Goal: Check status: Check status

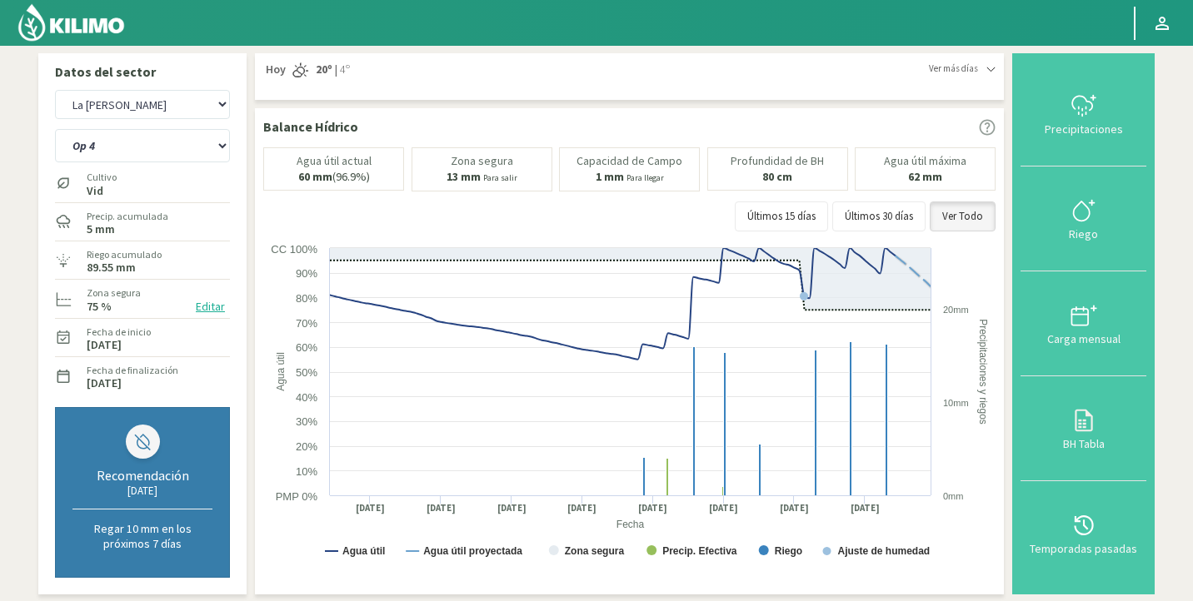
click at [163, 102] on select "Agr. Huertos de Chocalan Agrícola Bakia Agrícola [GEOGRAPHIC_DATA] - IC Agrícol…" at bounding box center [142, 104] width 175 height 29
click at [55, 90] on select "Agr. Huertos de Chocalan Agrícola Bakia Agrícola [GEOGRAPHIC_DATA] - IC Agrícol…" at bounding box center [142, 104] width 175 height 29
select select "4527: Object"
select select "182: Object"
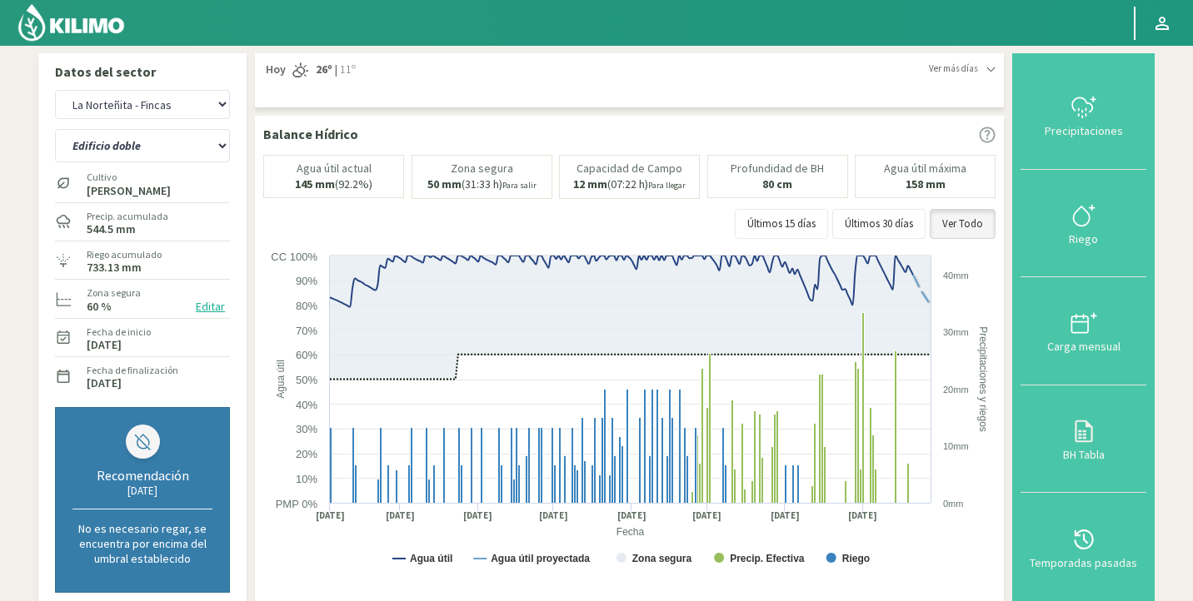
click at [142, 101] on select "Agr. Huertos de Chocalan Agrícola Bakia Agrícola [GEOGRAPHIC_DATA] - IC Agrícol…" at bounding box center [142, 104] width 175 height 29
click at [55, 90] on select "Agr. Huertos de Chocalan Agrícola Bakia Agrícola [GEOGRAPHIC_DATA] - IC Agrícol…" at bounding box center [142, 104] width 175 height 29
select select "4804: Object"
select select "186: Object"
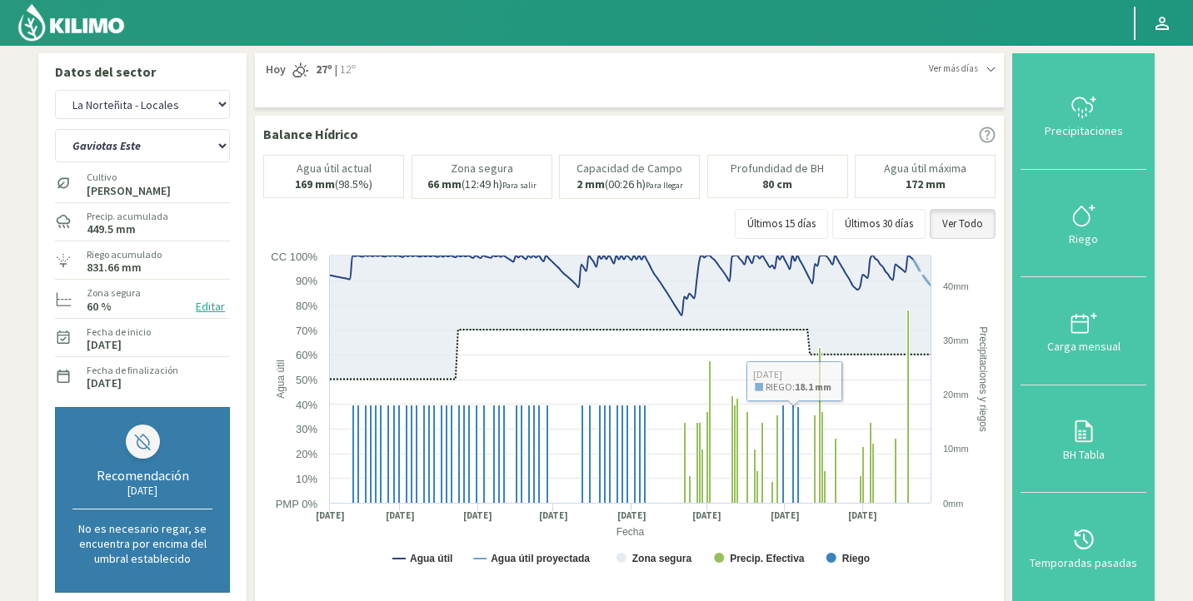
click at [133, 97] on select "Agr. Huertos de Chocalan Agrícola Bakia Agrícola [GEOGRAPHIC_DATA] - IC Agrícol…" at bounding box center [142, 104] width 175 height 29
click at [55, 90] on select "Agr. Huertos de Chocalan Agrícola Bakia Agrícola [GEOGRAPHIC_DATA] - IC Agrícol…" at bounding box center [142, 104] width 175 height 29
select select "5080: Object"
select select "190: Object"
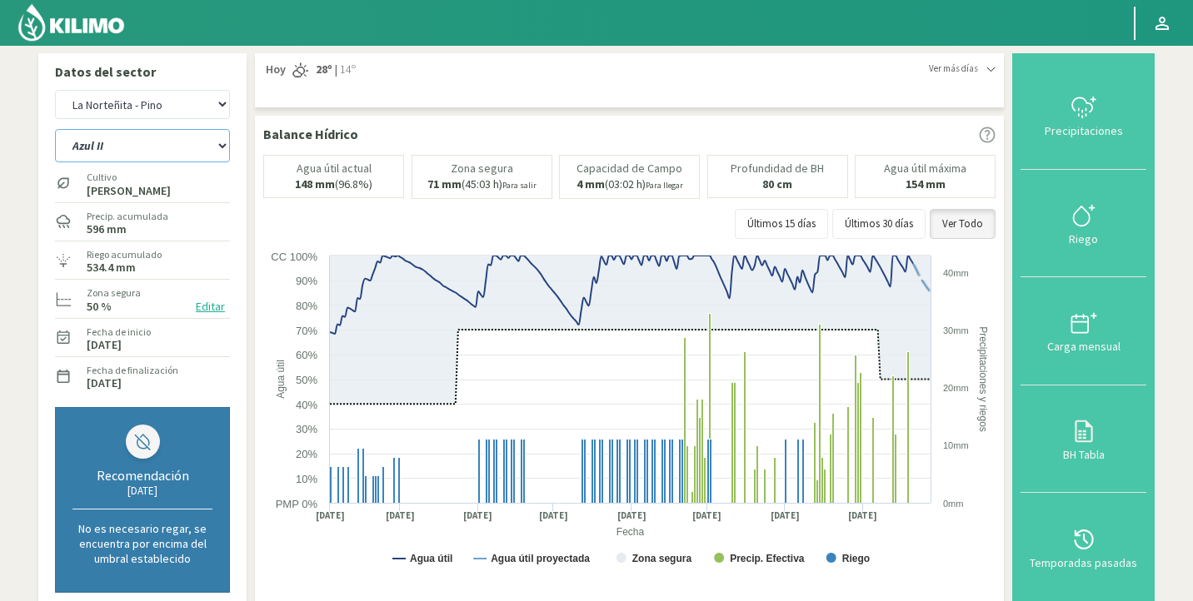
click at [159, 149] on select "Azul II Bosque Noria Nuevo" at bounding box center [142, 145] width 175 height 33
click at [55, 129] on select "Azul II Bosque Noria Nuevo" at bounding box center [142, 145] width 175 height 33
